Goal: Task Accomplishment & Management: Use online tool/utility

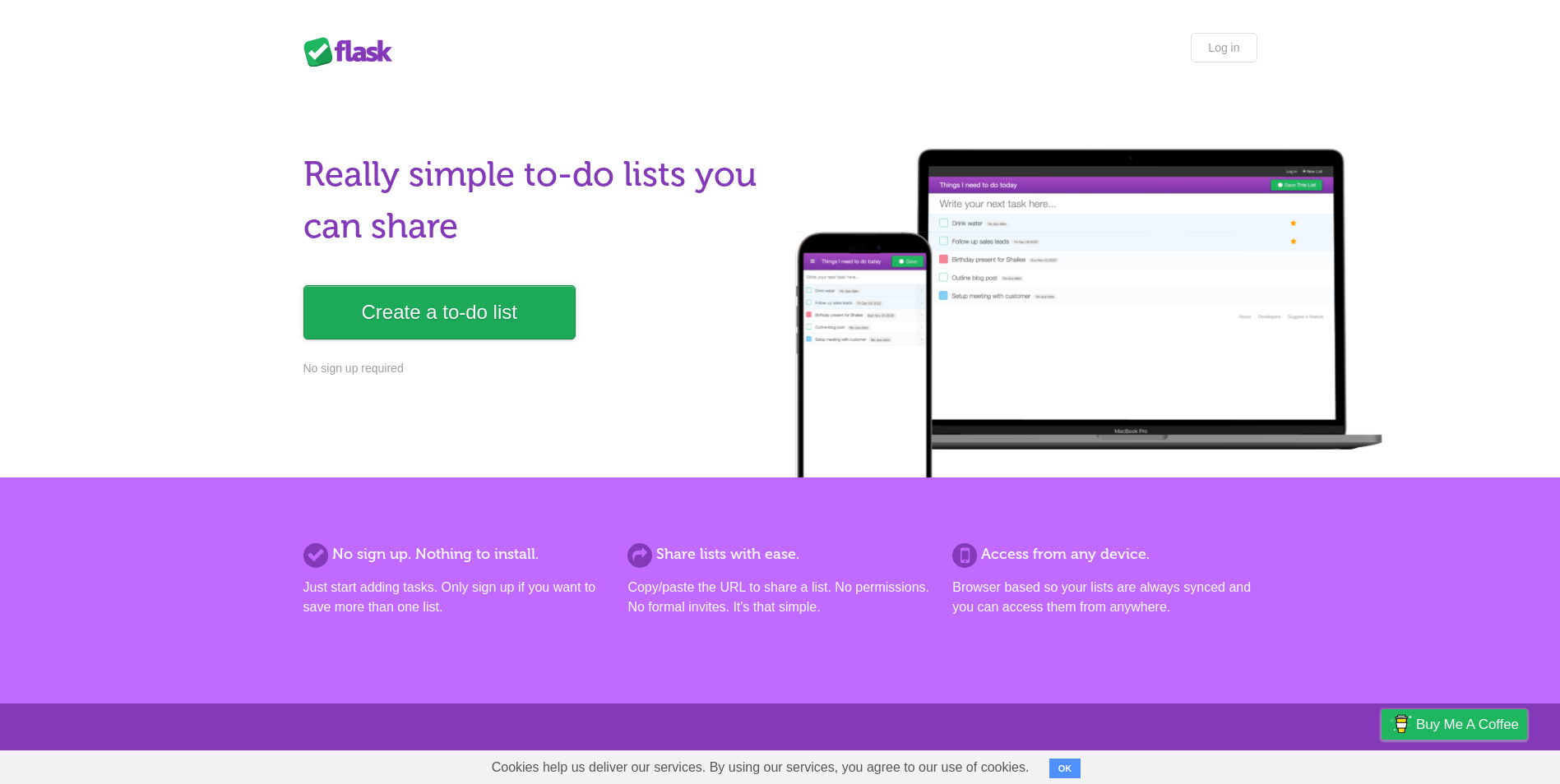
click at [371, 298] on link "Create a to-do list" at bounding box center [439, 312] width 272 height 54
click at [443, 330] on link "Create a to-do list" at bounding box center [439, 312] width 272 height 54
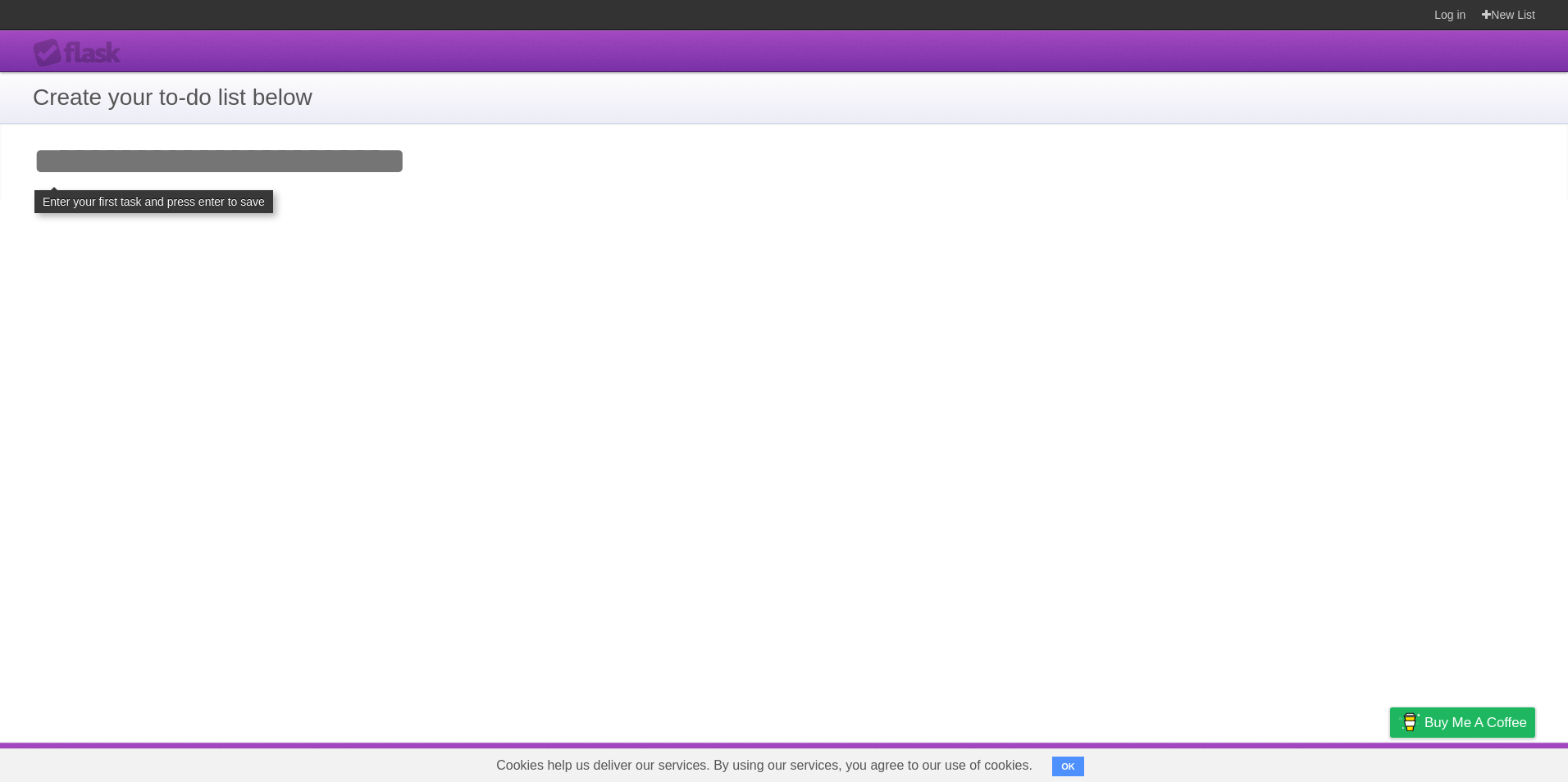
click at [263, 166] on input "Add your first task" at bounding box center [784, 161] width 1568 height 75
type input "**********"
